Goal: Task Accomplishment & Management: Manage account settings

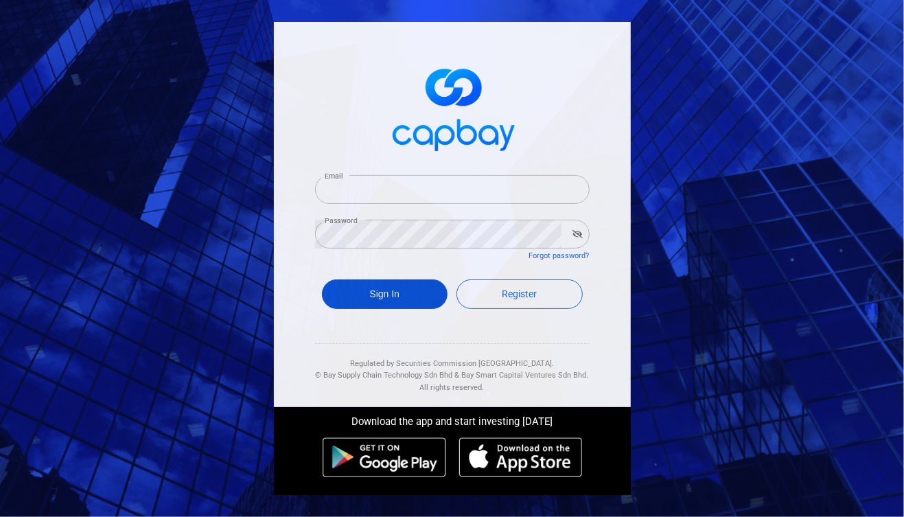
type input "[EMAIL_ADDRESS][DOMAIN_NAME]"
click at [388, 292] on button "Sign In" at bounding box center [385, 295] width 126 height 30
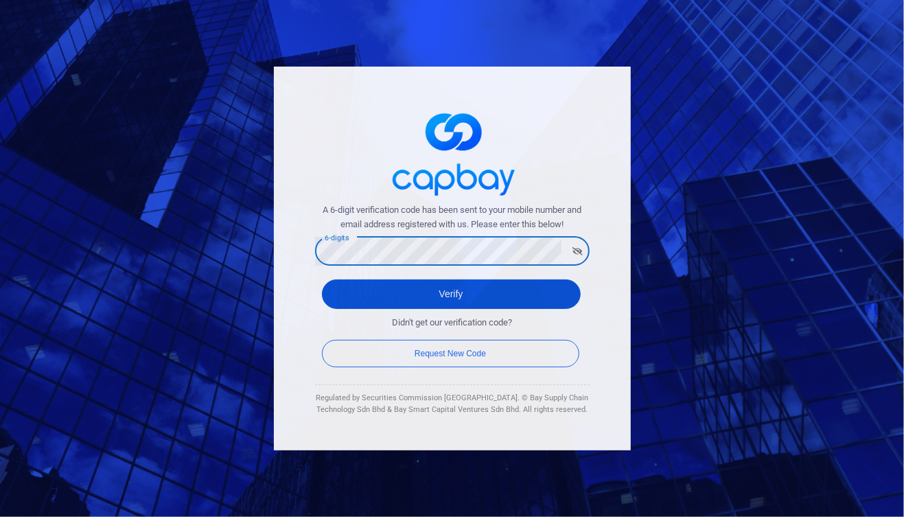
click at [455, 297] on button "Verify" at bounding box center [451, 295] width 259 height 30
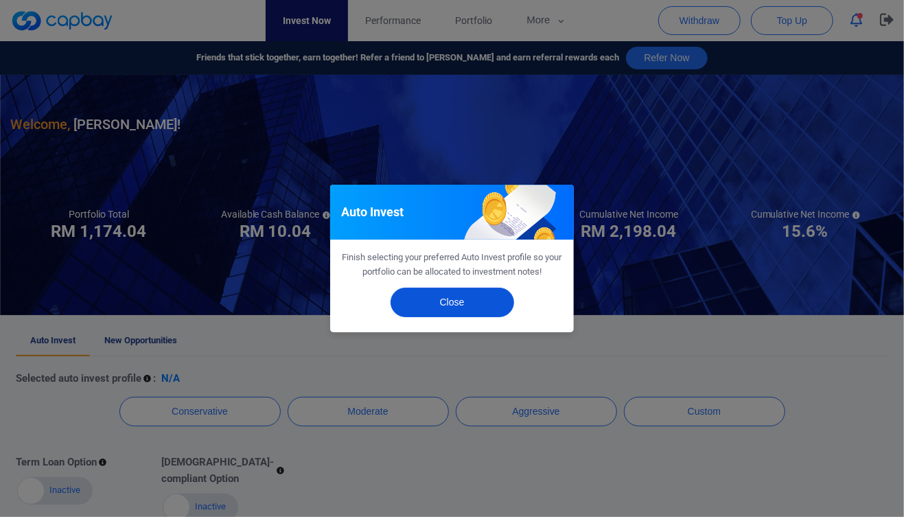
click at [466, 303] on button "Close" at bounding box center [453, 303] width 124 height 30
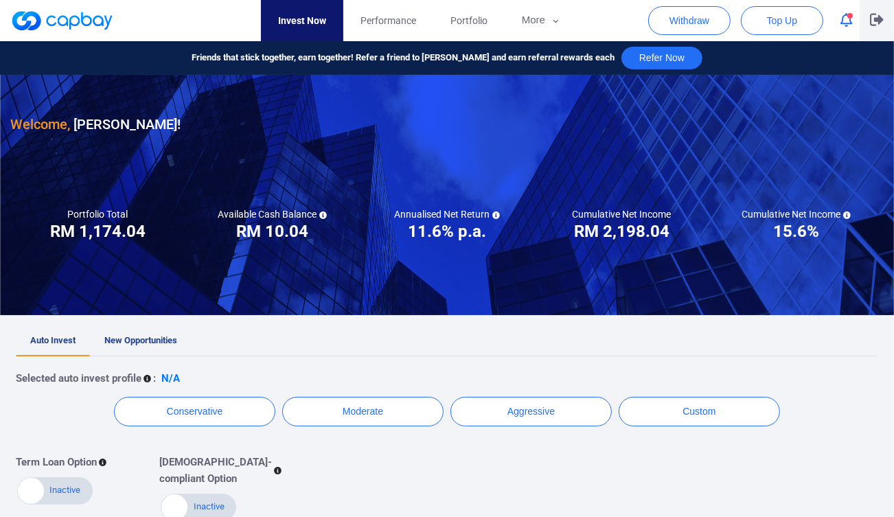
click at [880, 21] on icon "button" at bounding box center [877, 20] width 14 height 12
